Goal: Transaction & Acquisition: Purchase product/service

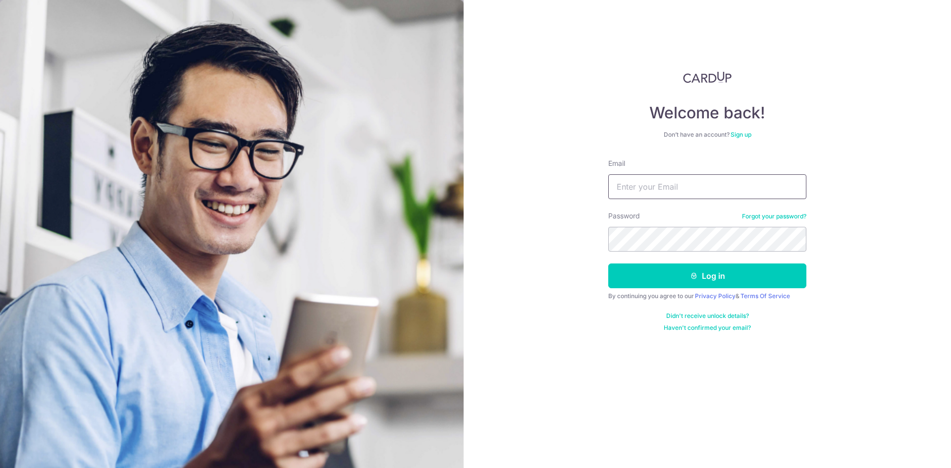
type input "[EMAIL_ADDRESS][DOMAIN_NAME]"
click at [693, 282] on button "Log in" at bounding box center [707, 275] width 198 height 25
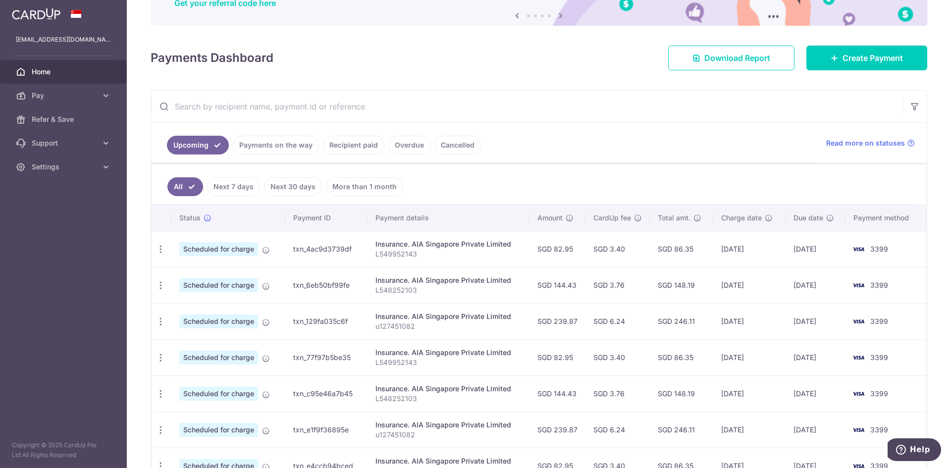
scroll to position [100, 0]
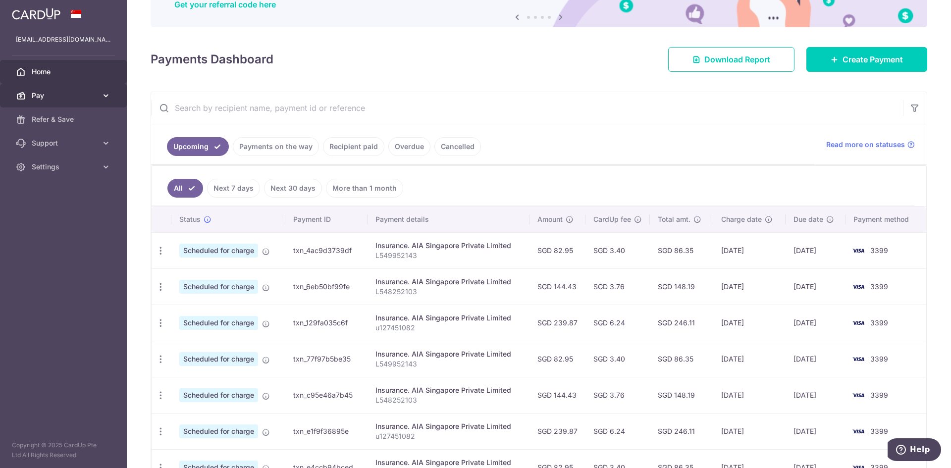
click at [90, 95] on span "Pay" at bounding box center [64, 96] width 65 height 10
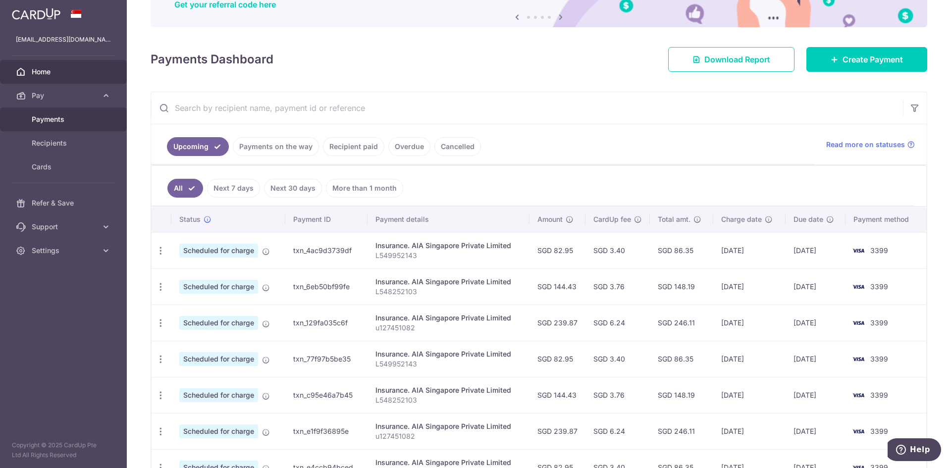
click at [55, 119] on span "Payments" at bounding box center [64, 119] width 65 height 10
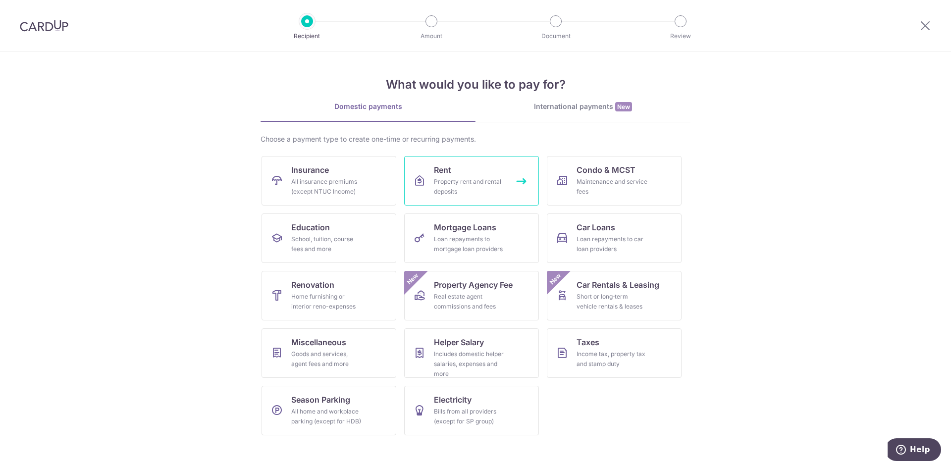
click at [472, 186] on div "Property rent and rental deposits" at bounding box center [469, 187] width 71 height 20
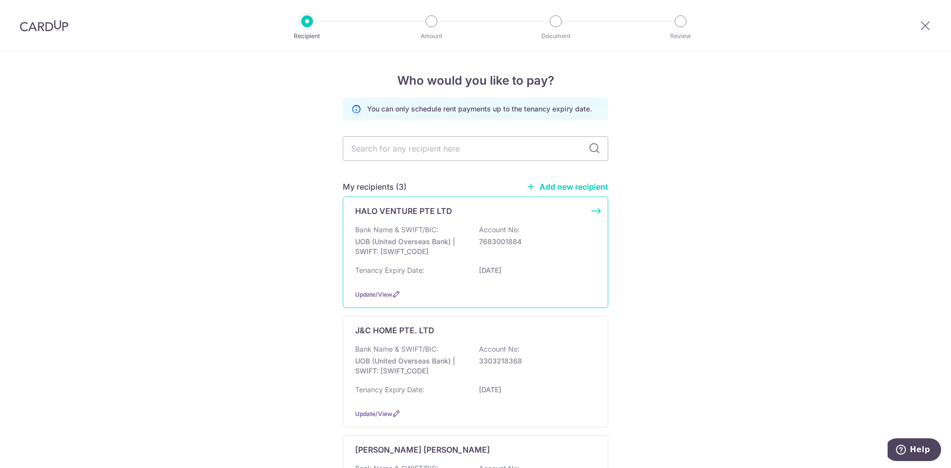
click at [568, 252] on div "Bank Name & SWIFT/BIC: UOB (United Overseas Bank) | SWIFT: UOVBSGSGXXX Account …" at bounding box center [475, 243] width 241 height 37
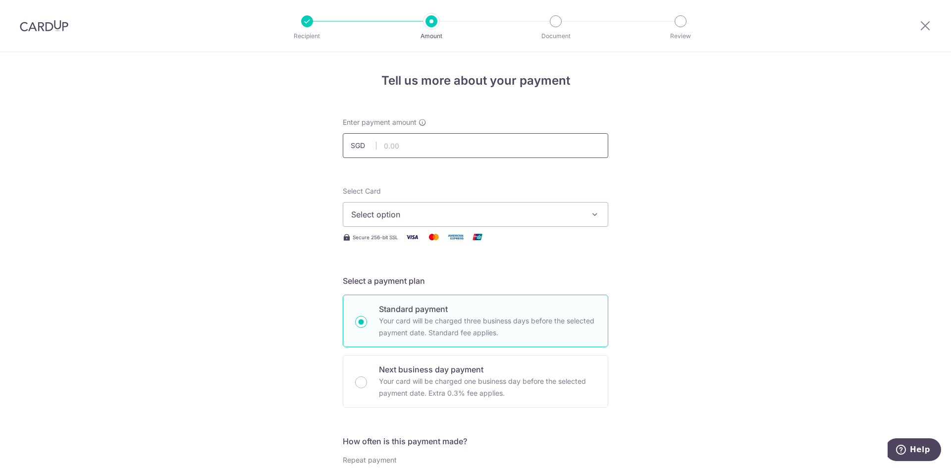
click at [408, 146] on input "text" at bounding box center [475, 145] width 265 height 25
type input "2,943.00"
click at [504, 208] on span "Select option" at bounding box center [466, 214] width 231 height 12
click at [493, 279] on link "**** 3399" at bounding box center [475, 285] width 264 height 24
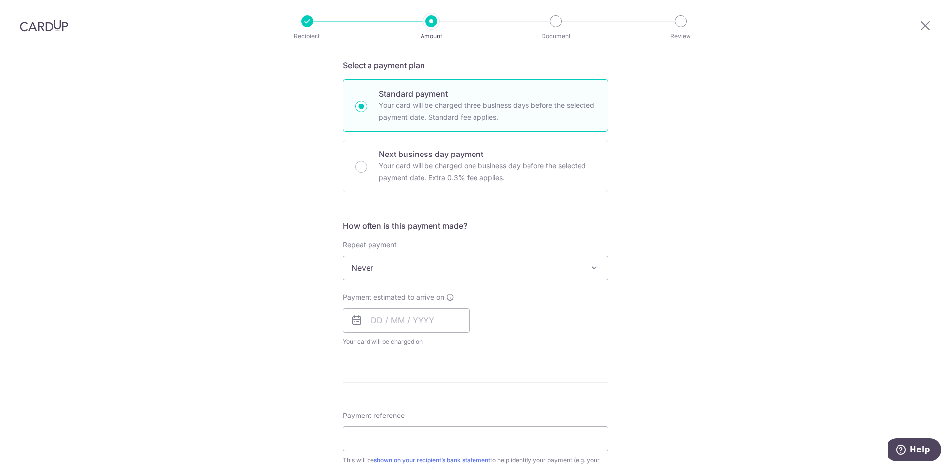
scroll to position [198, 0]
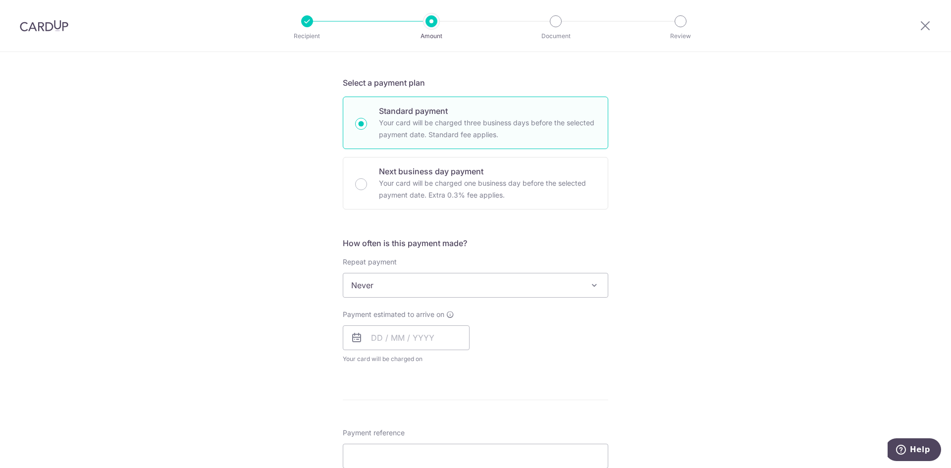
click at [458, 281] on span "Never" at bounding box center [475, 285] width 264 height 24
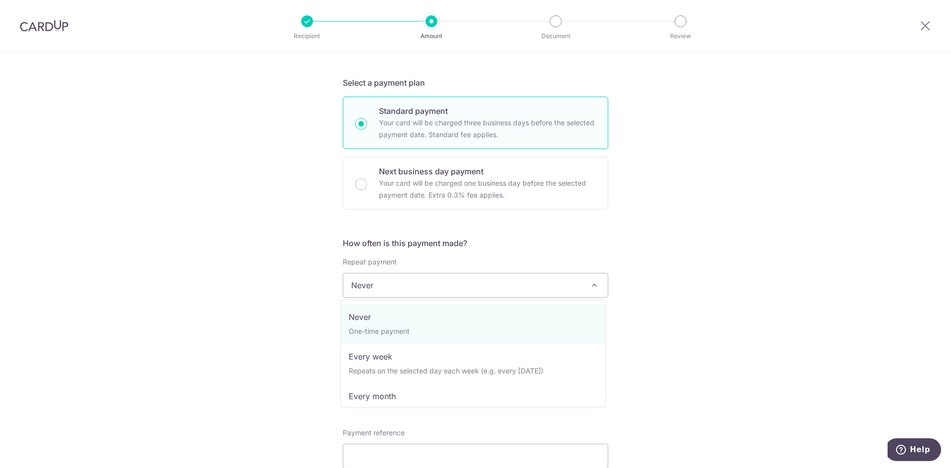
click at [573, 250] on div "How often is this payment made? Repeat payment Never Every week Every month Eve…" at bounding box center [475, 304] width 265 height 135
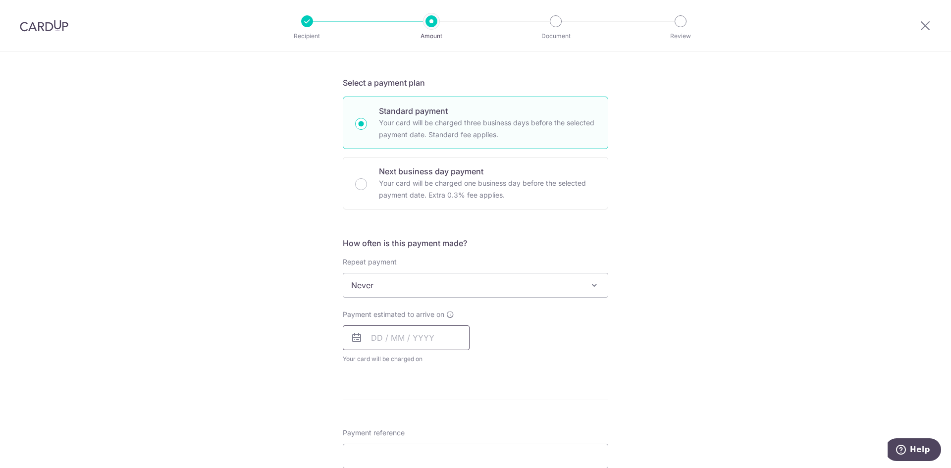
click at [367, 344] on input "text" at bounding box center [406, 337] width 127 height 25
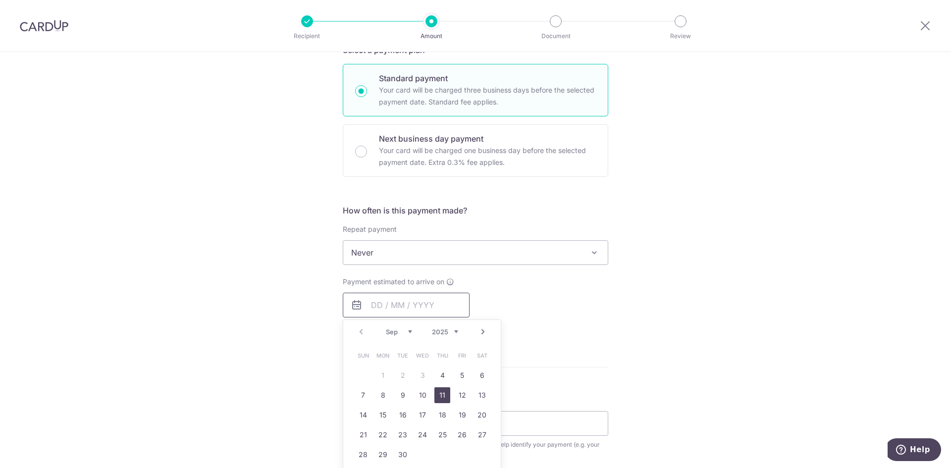
scroll to position [248, 0]
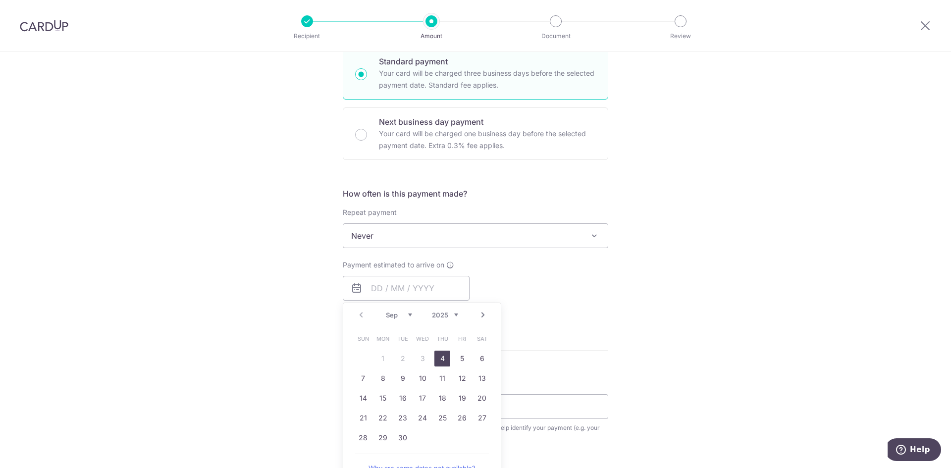
drag, startPoint x: 443, startPoint y: 361, endPoint x: 683, endPoint y: 344, distance: 240.7
click at [443, 361] on link "4" at bounding box center [442, 359] width 16 height 16
type input "04/09/2025"
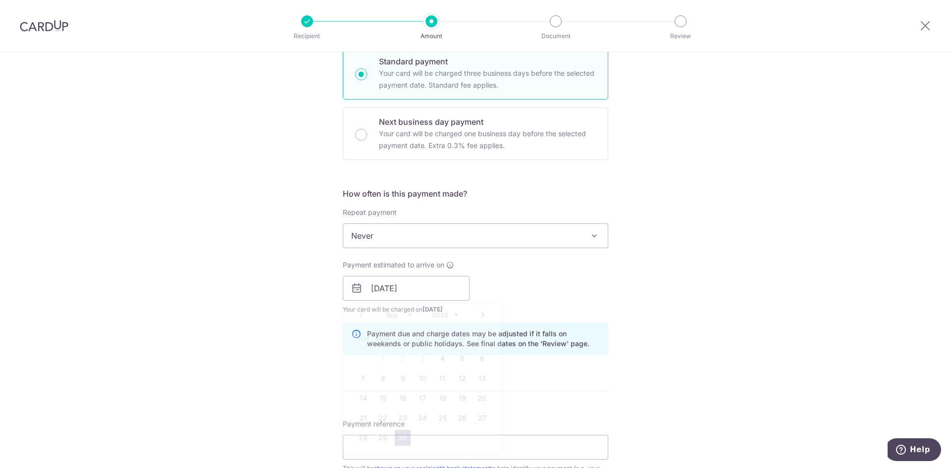
click at [683, 344] on div "Tell us more about your payment Enter payment amount SGD 2,943.00 2943.00 Selec…" at bounding box center [475, 272] width 951 height 936
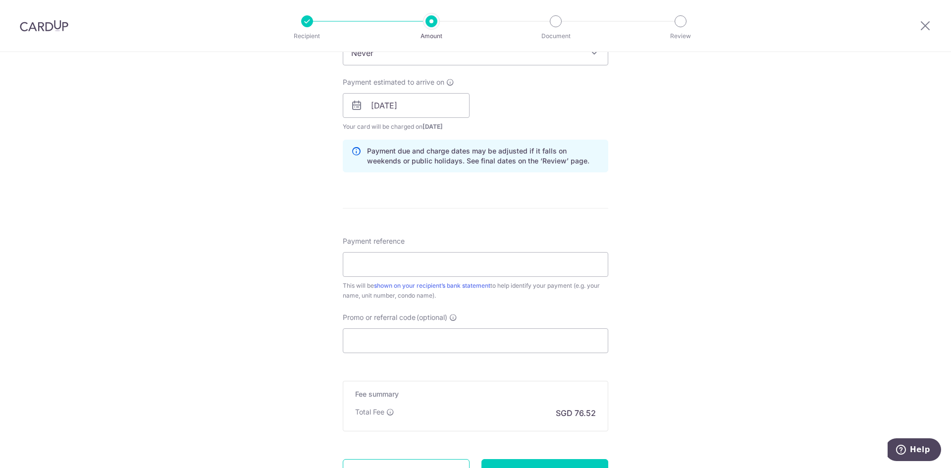
scroll to position [446, 0]
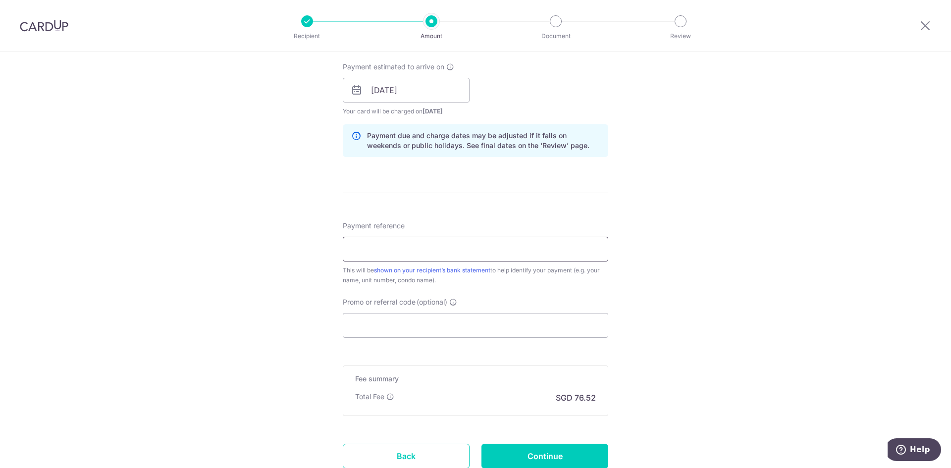
click at [445, 248] on input "Payment reference" at bounding box center [475, 249] width 265 height 25
type input "wcega 1583"
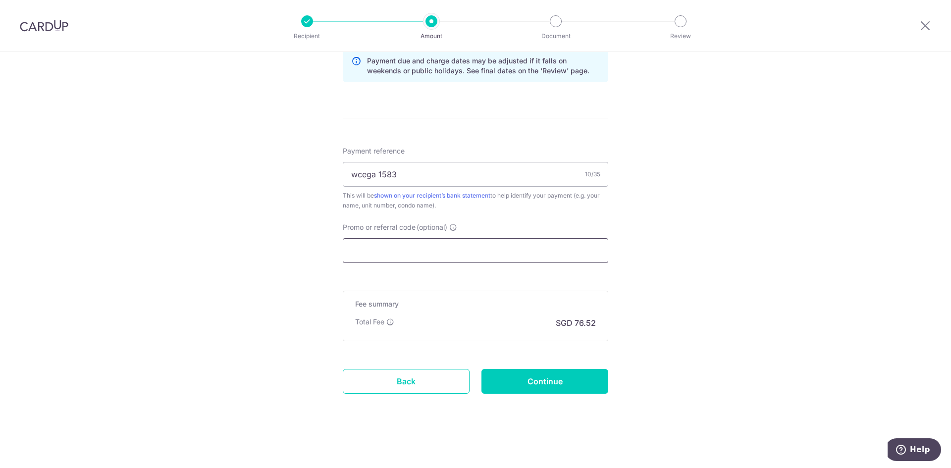
click at [422, 253] on input "Promo or referral code (optional)" at bounding box center [475, 250] width 265 height 25
click at [430, 252] on input "Promo or referral code (optional)" at bounding box center [475, 250] width 265 height 25
click at [429, 248] on input "Promo or referral code (optional)" at bounding box center [475, 250] width 265 height 25
paste input "SAVERENT179"
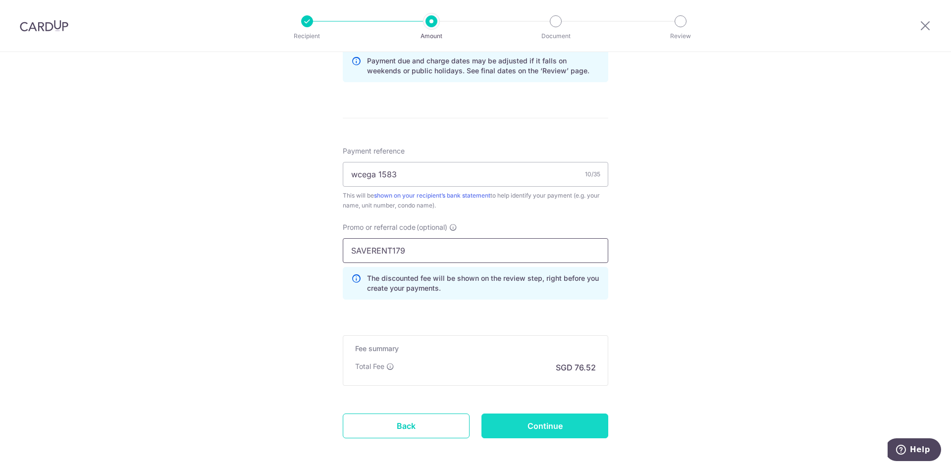
type input "SAVERENT179"
click at [560, 422] on input "Continue" at bounding box center [544, 425] width 127 height 25
type input "Create Schedule"
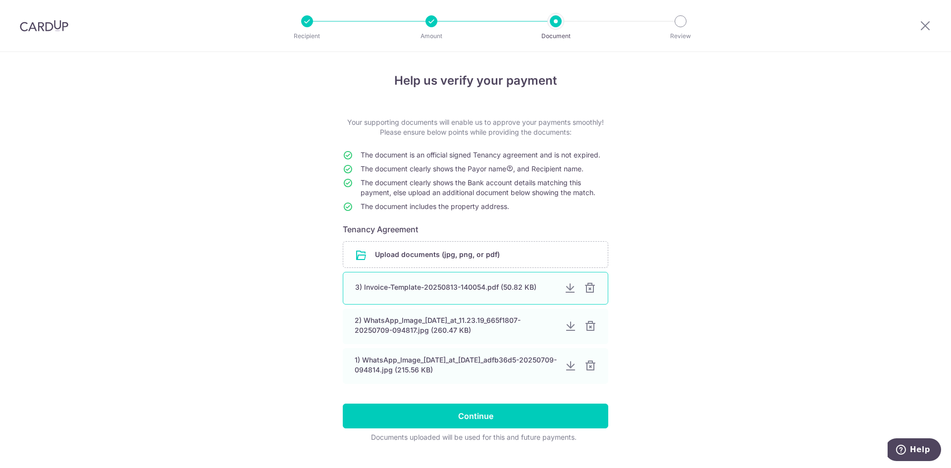
click at [585, 291] on div at bounding box center [590, 288] width 12 height 12
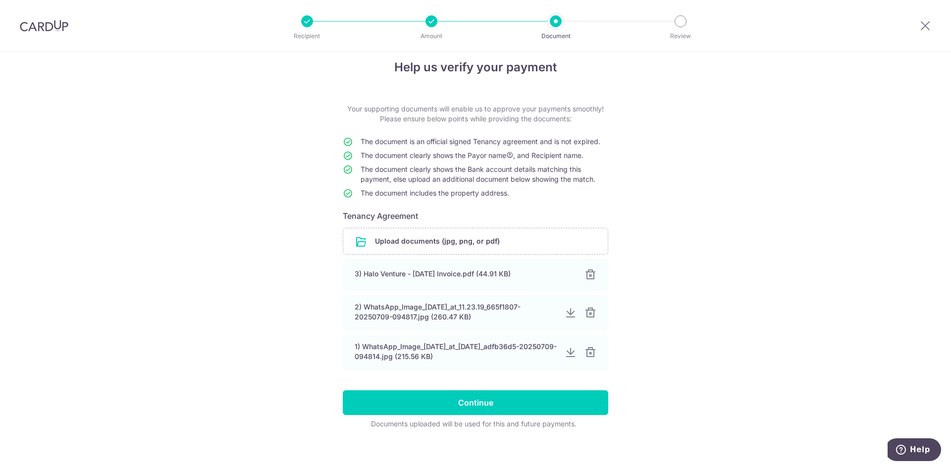
scroll to position [21, 0]
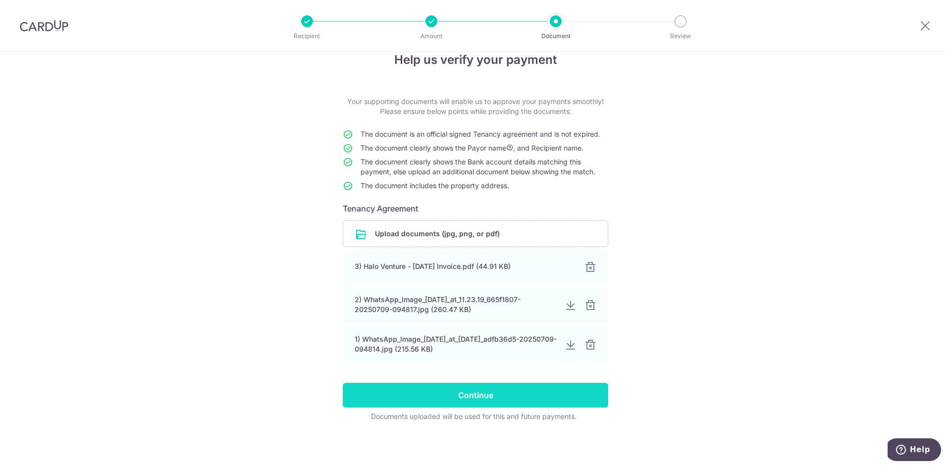
click at [519, 397] on input "Continue" at bounding box center [475, 395] width 265 height 25
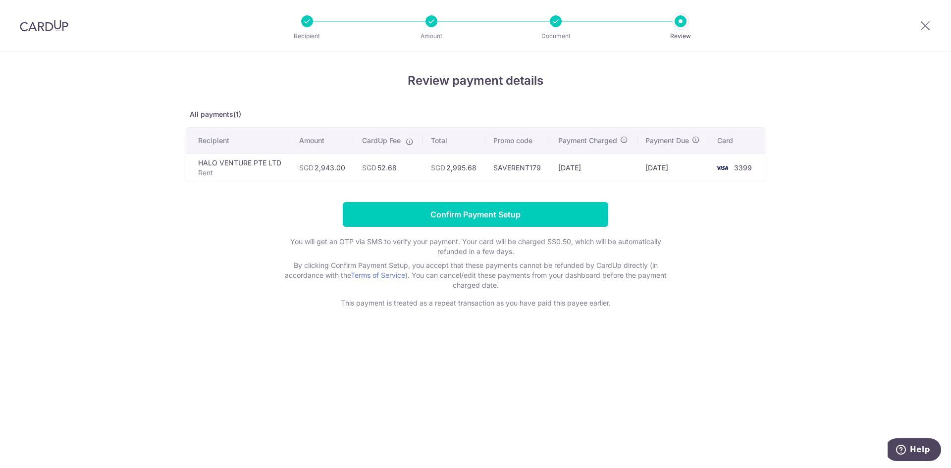
drag, startPoint x: 381, startPoint y: 166, endPoint x: 401, endPoint y: 170, distance: 19.7
click at [401, 170] on td "SGD 52.68" at bounding box center [388, 167] width 69 height 28
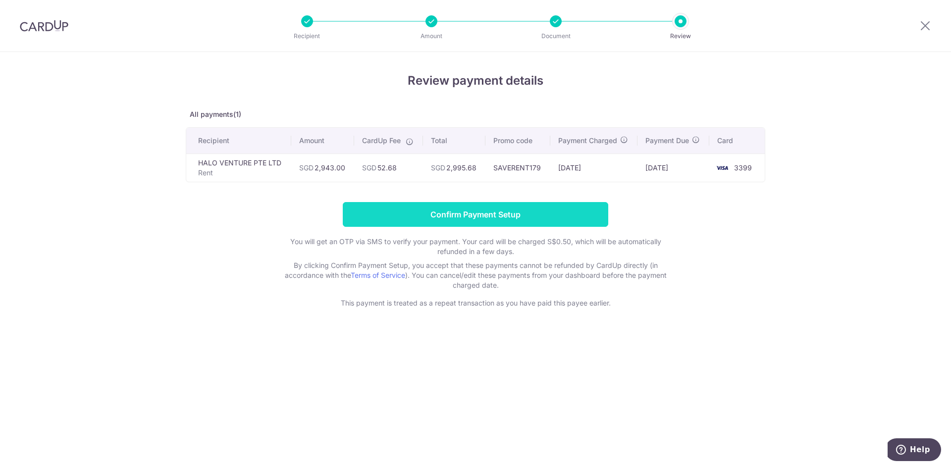
copy td "52.68"
click at [460, 214] on input "Confirm Payment Setup" at bounding box center [475, 214] width 265 height 25
